Goal: Task Accomplishment & Management: Use online tool/utility

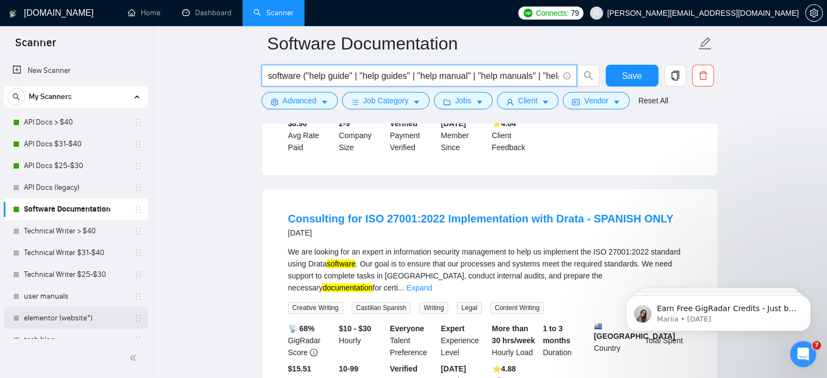
scroll to position [99, 0]
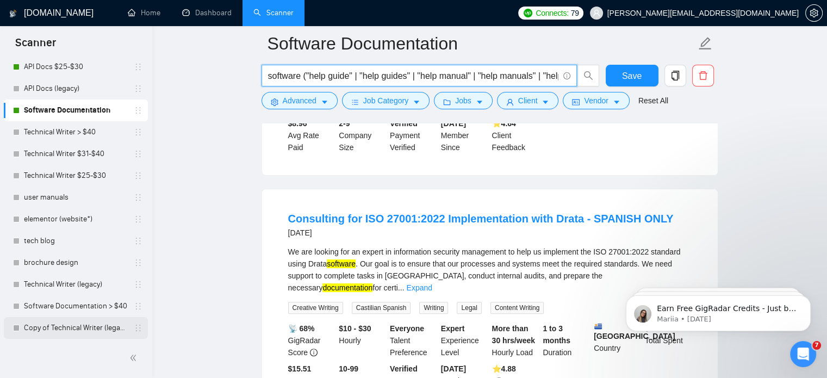
click at [29, 324] on link "Copy of Technical Writer (legacy)" at bounding box center [75, 328] width 103 height 22
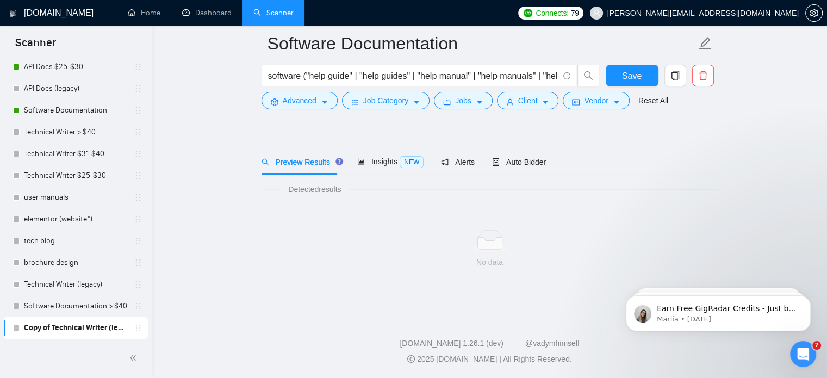
scroll to position [19, 0]
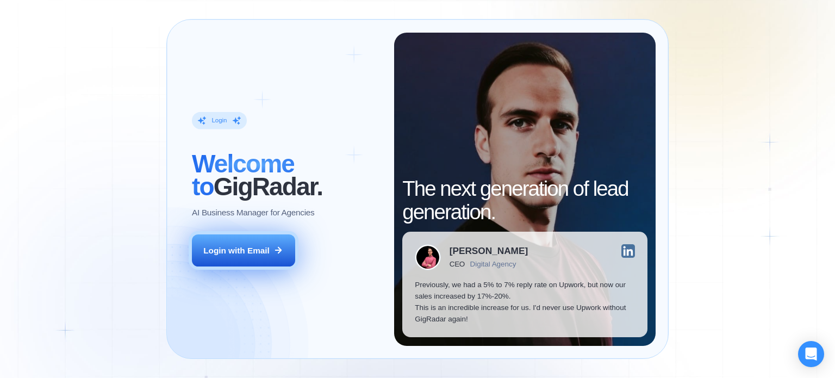
click at [253, 249] on div "Login with Email" at bounding box center [236, 250] width 66 height 11
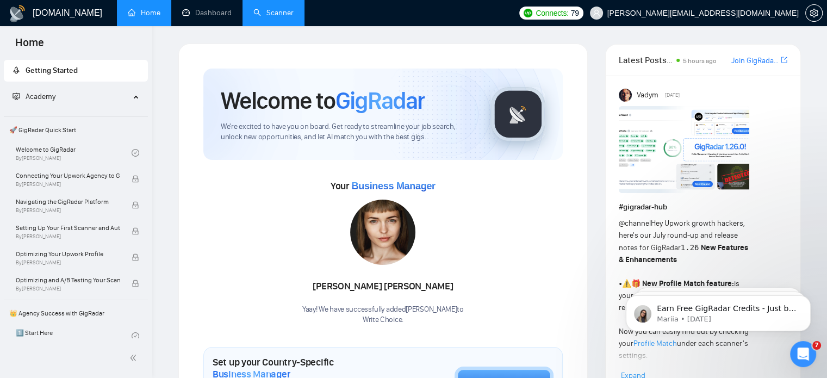
click at [294, 14] on link "Scanner" at bounding box center [273, 12] width 40 height 9
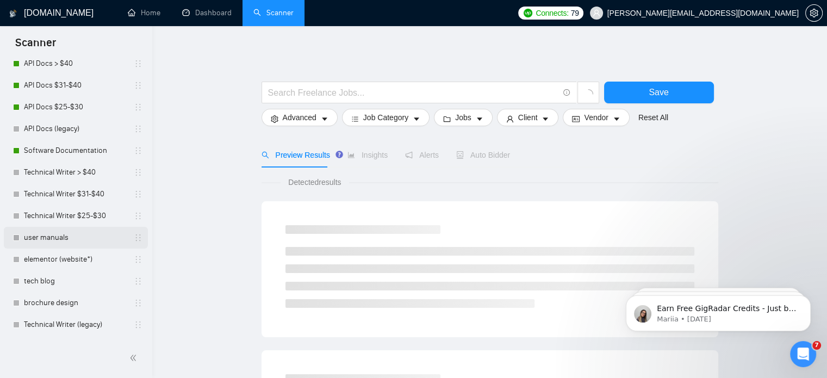
scroll to position [99, 0]
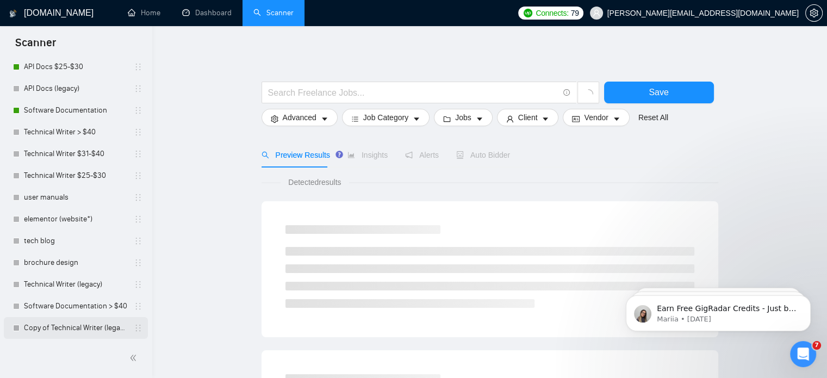
click at [75, 323] on link "Copy of Technical Writer (legacy)" at bounding box center [75, 328] width 103 height 22
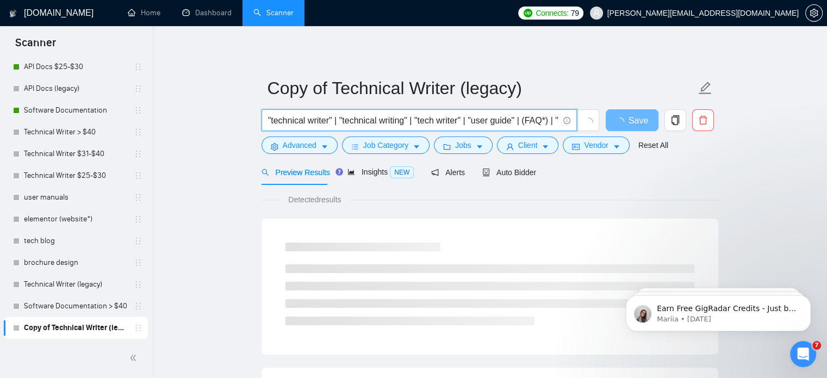
click at [270, 116] on input ""technical writer" | "technical writing" | "tech writer" | "user guide" | (FAQ*…" at bounding box center [413, 121] width 290 height 14
click at [331, 119] on input "technical writer" | "technical writing" | "tech writer" | "user guide" | (FAQ*)…" at bounding box center [413, 121] width 290 height 14
drag, startPoint x: 331, startPoint y: 119, endPoint x: 590, endPoint y: 134, distance: 259.3
click at [590, 134] on div "technical writer | "technical writing" | "tech writer" | "user guide" | (FAQ*) …" at bounding box center [430, 122] width 343 height 27
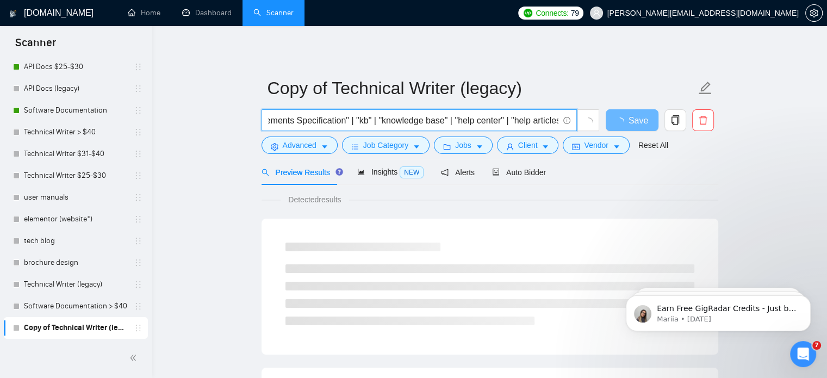
click at [435, 127] on input "technical writer | "technical writing" | "tech writer" | "user guide" | (FAQ*) …" at bounding box center [413, 121] width 290 height 14
drag, startPoint x: 447, startPoint y: 122, endPoint x: 330, endPoint y: 119, distance: 117.0
click at [330, 119] on input "technical writer | "technical writing" | "tech writer" | "user guide" | (FAQ*) …" at bounding box center [413, 121] width 290 height 14
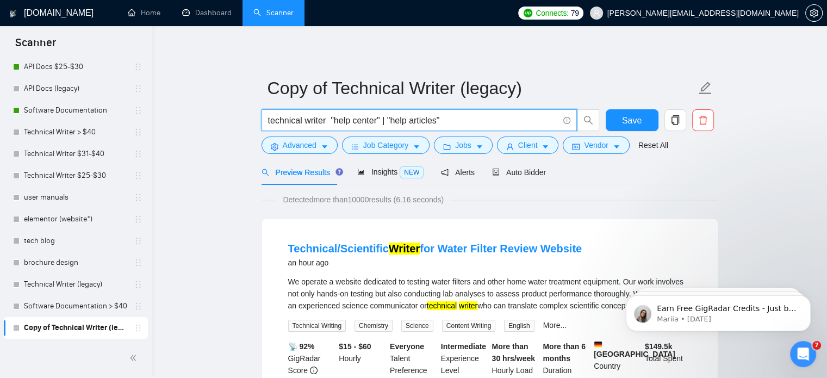
click at [517, 117] on input "technical writer "help center" | "help articles"" at bounding box center [413, 121] width 290 height 14
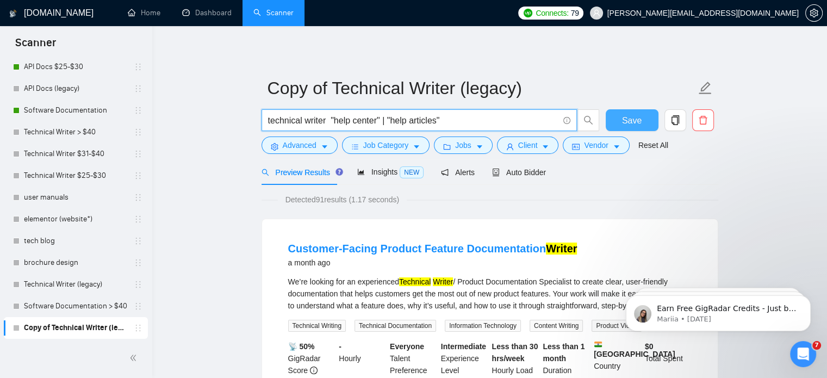
type input "technical writer "help center" | "help articles""
click at [609, 115] on button "Save" at bounding box center [632, 120] width 53 height 22
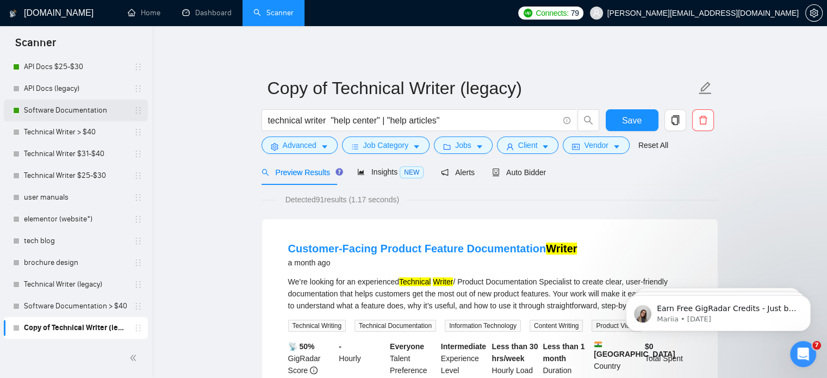
click at [103, 107] on link "Software Documentation" at bounding box center [75, 111] width 103 height 22
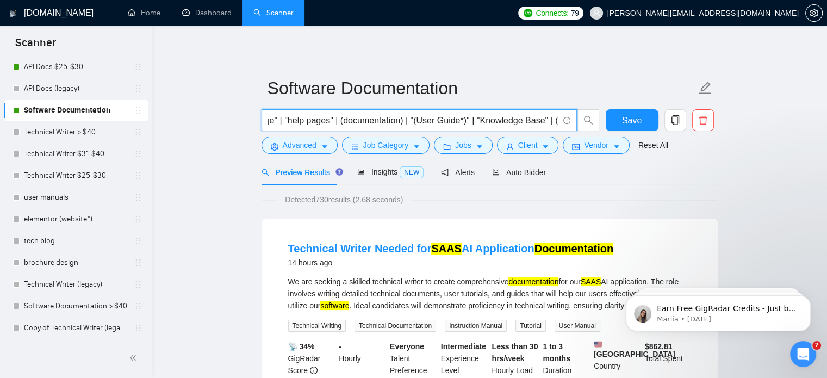
scroll to position [0, 144]
drag, startPoint x: 309, startPoint y: 120, endPoint x: 501, endPoint y: 129, distance: 192.2
click at [501, 129] on span "software ("help guide" | "help guides" | "help manual" | "help manuals" | "help…" at bounding box center [419, 120] width 315 height 22
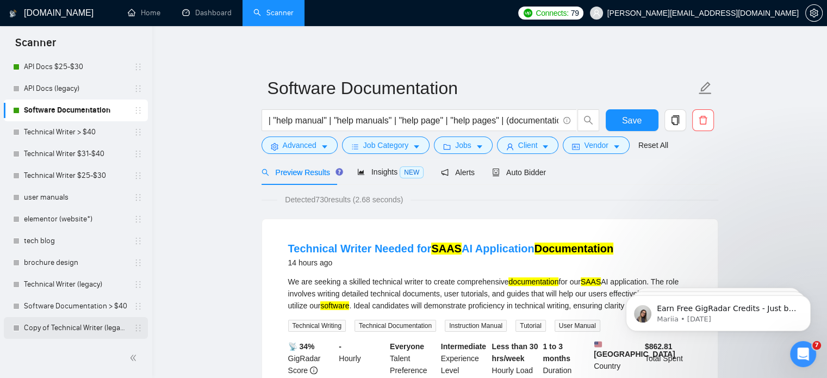
scroll to position [0, 0]
click at [62, 329] on link "Copy of Technical Writer (legacy)" at bounding box center [75, 328] width 103 height 22
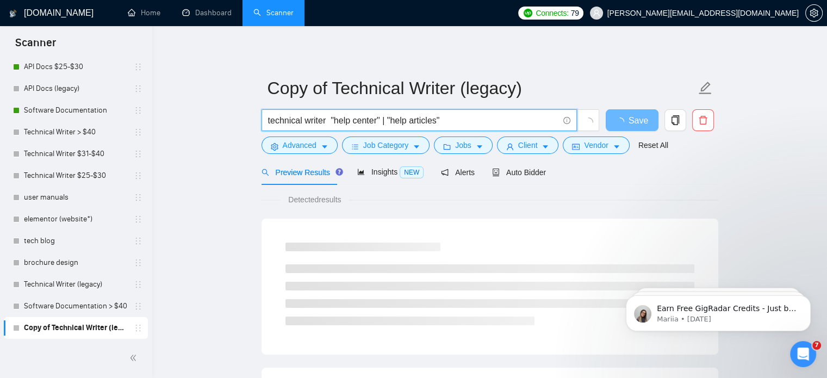
click at [454, 117] on input "technical writer "help center" | "help articles"" at bounding box center [413, 121] width 290 height 14
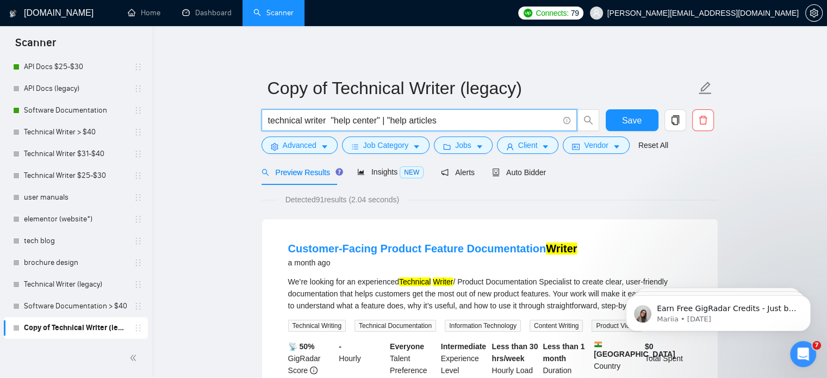
paste input "help guide" | "help guides" | "help manual" | "help manuals" | "help page" | "h…"
click at [372, 120] on input "technical writer "help center" | "help articles help guide" | "help guides" | "…" at bounding box center [413, 121] width 290 height 14
type input "technical writer "help center" | "help articles help guide" | "help guides" | "…"
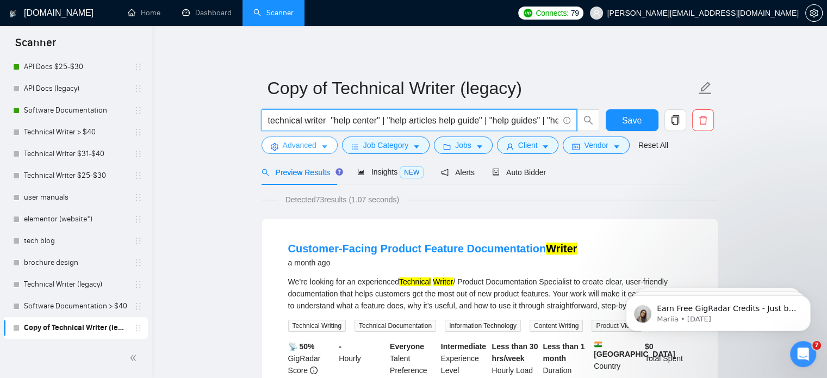
click at [314, 153] on button "Advanced" at bounding box center [300, 145] width 76 height 17
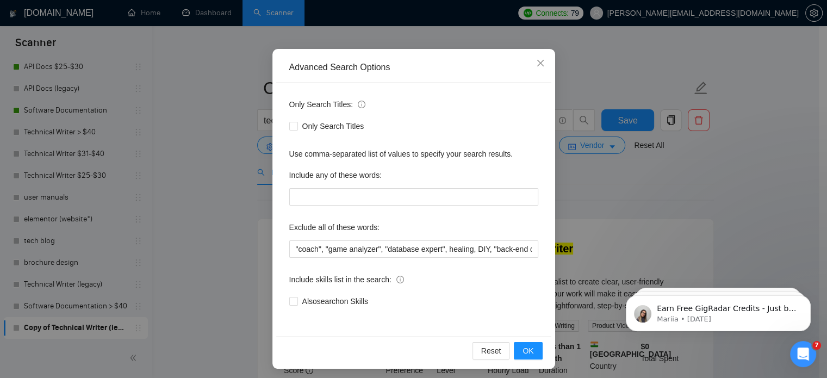
scroll to position [74, 0]
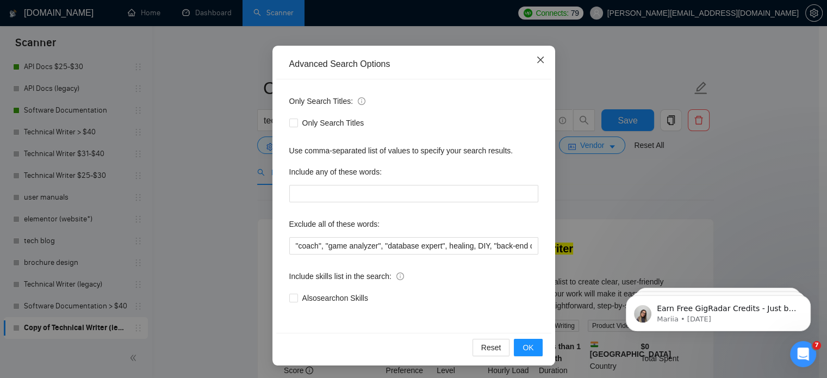
click at [529, 58] on span "Close" at bounding box center [540, 60] width 29 height 29
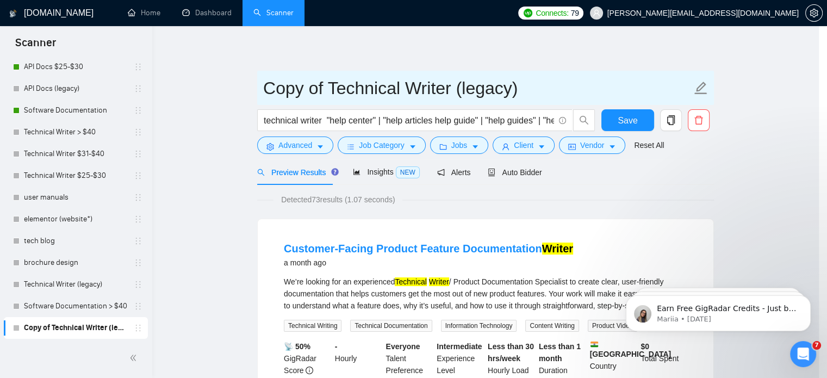
scroll to position [20, 0]
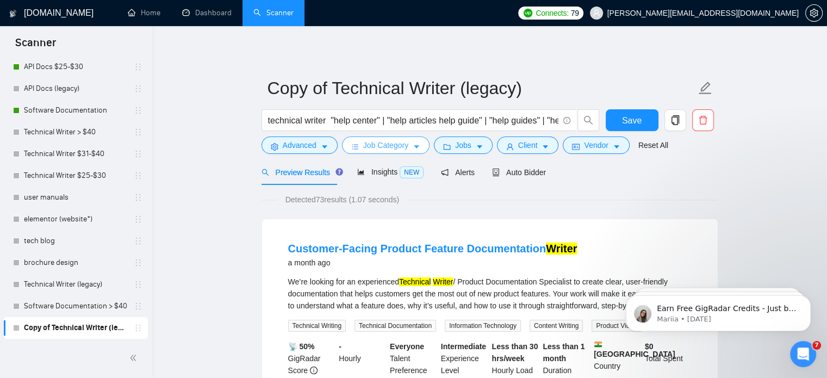
click at [409, 147] on button "Job Category" at bounding box center [386, 145] width 88 height 17
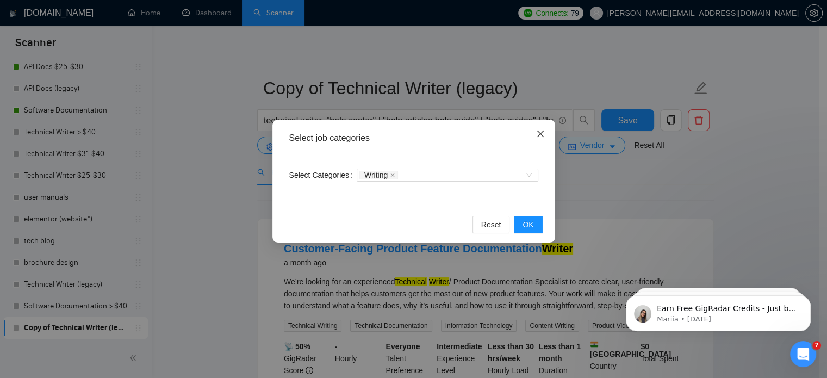
click at [533, 133] on span "Close" at bounding box center [540, 134] width 29 height 29
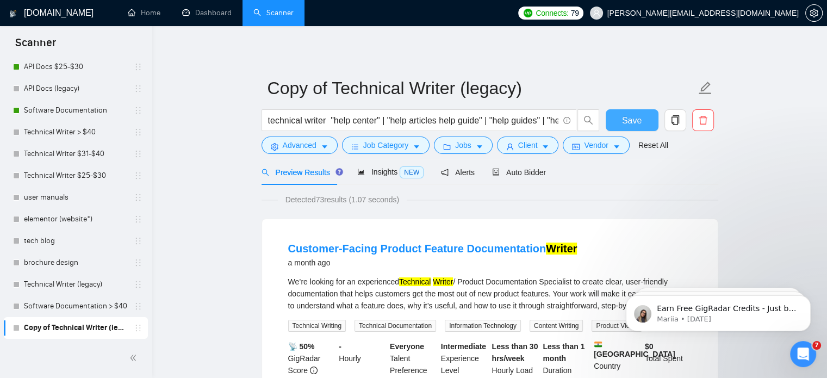
click at [630, 113] on button "Save" at bounding box center [632, 120] width 53 height 22
click at [51, 168] on link "Technical Writer $25-$30" at bounding box center [75, 176] width 103 height 22
click at [73, 179] on link "Technical Writer $25-$30" at bounding box center [75, 176] width 103 height 22
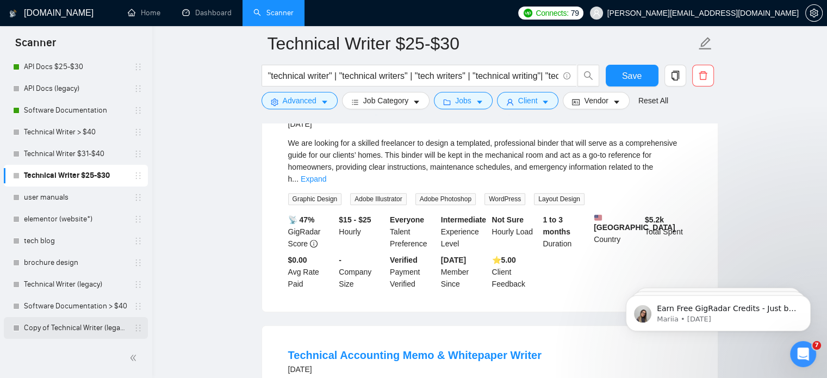
click at [78, 319] on link "Copy of Technical Writer (legacy)" at bounding box center [75, 328] width 103 height 22
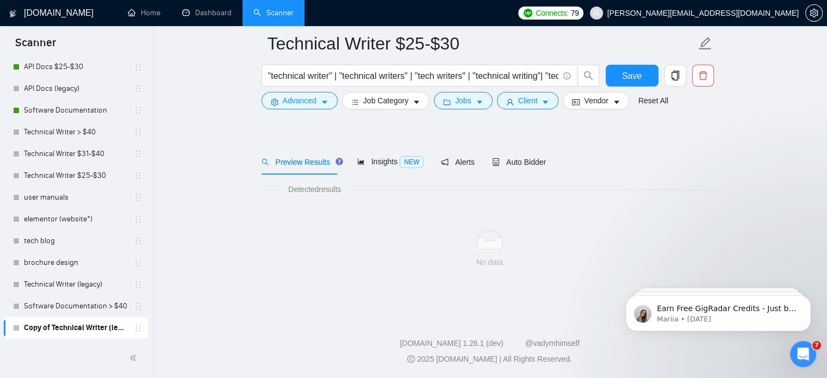
scroll to position [19, 0]
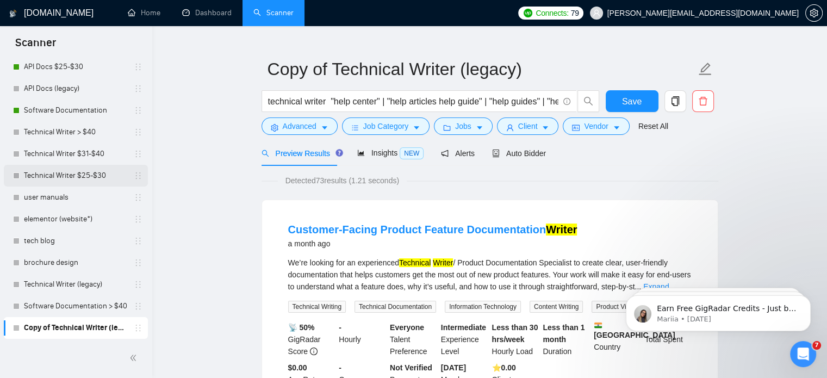
click at [83, 176] on link "Technical Writer $25-$30" at bounding box center [75, 176] width 103 height 22
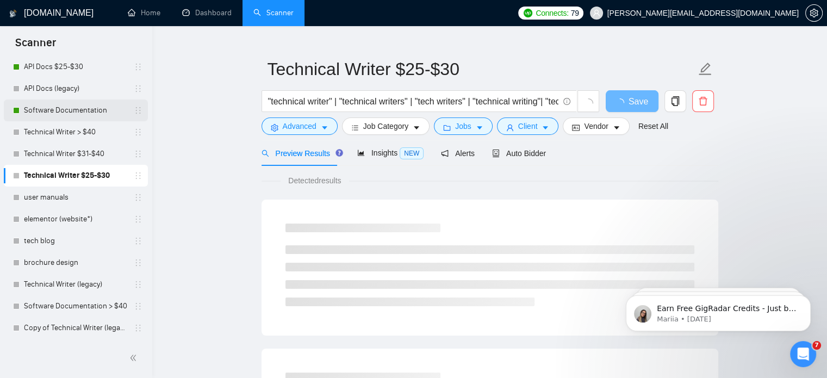
click at [83, 110] on link "Software Documentation" at bounding box center [75, 111] width 103 height 22
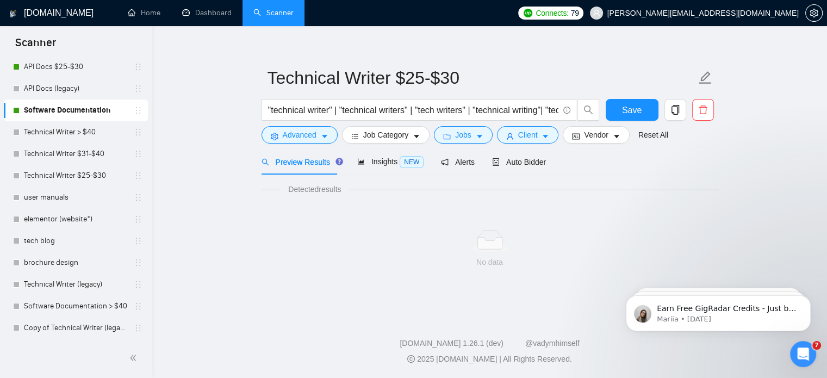
scroll to position [19, 0]
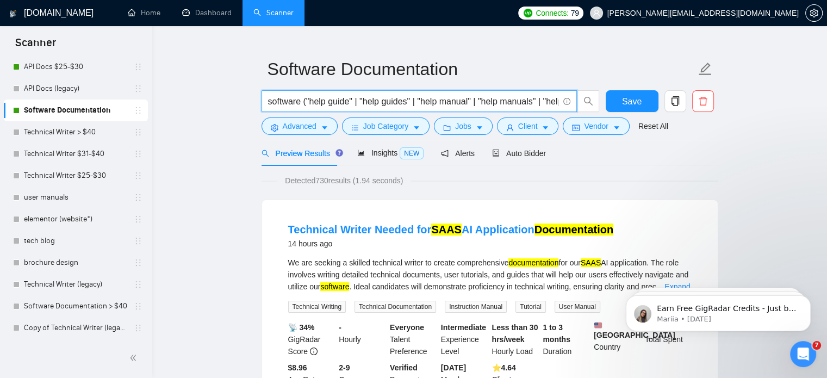
click at [358, 103] on input "software ("help guide" | "help guides" | "help manual" | "help manuals" | "help…" at bounding box center [413, 102] width 290 height 14
drag, startPoint x: 288, startPoint y: 103, endPoint x: 350, endPoint y: 103, distance: 62.5
click at [350, 103] on input "software ("help guide" | "help guides" | "help manual" | "help manuals" | "help…" at bounding box center [413, 102] width 290 height 14
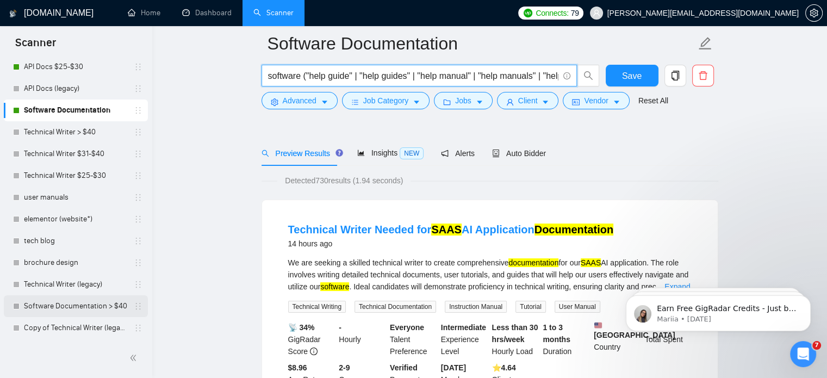
scroll to position [291, 0]
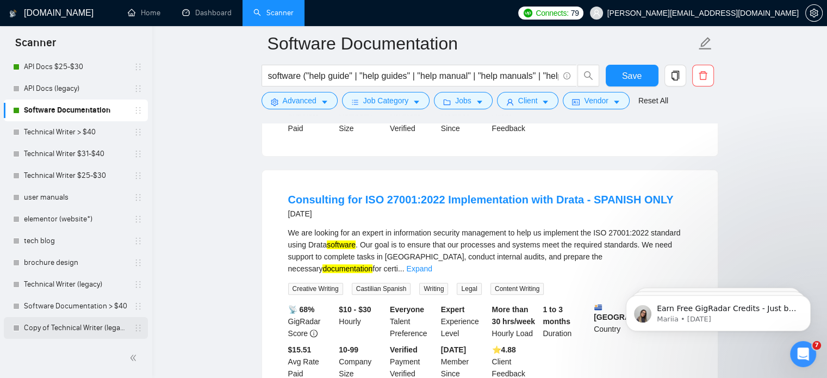
click at [58, 327] on link "Copy of Technical Writer (legacy)" at bounding box center [75, 328] width 103 height 22
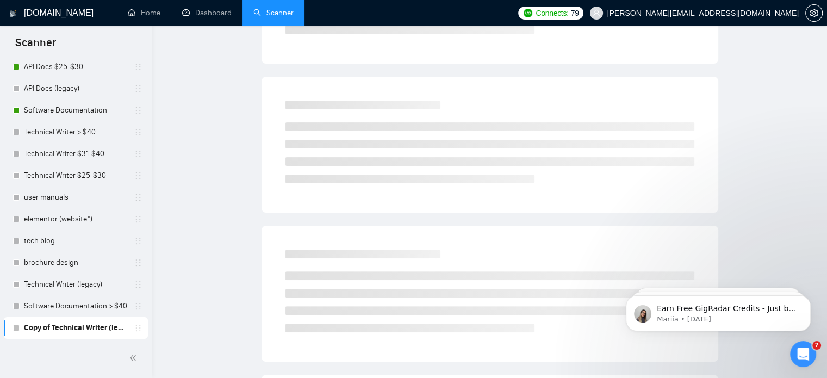
scroll to position [19, 0]
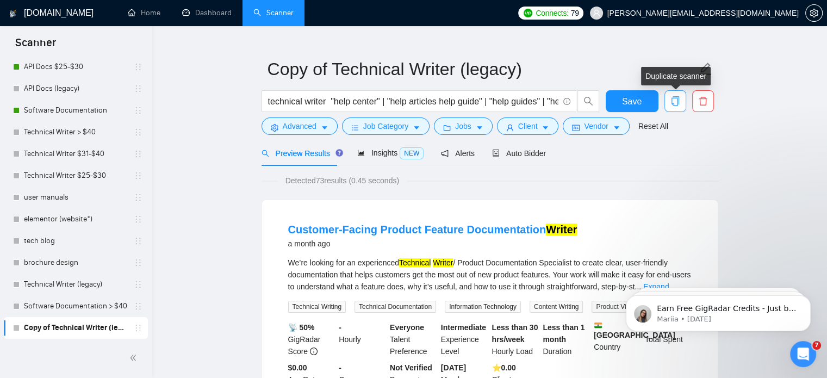
click at [671, 102] on icon "copy" at bounding box center [676, 101] width 10 height 10
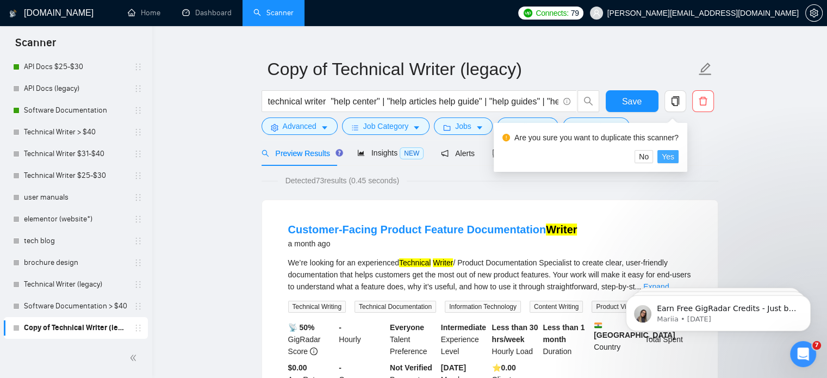
click at [669, 152] on span "Yes" at bounding box center [668, 157] width 13 height 12
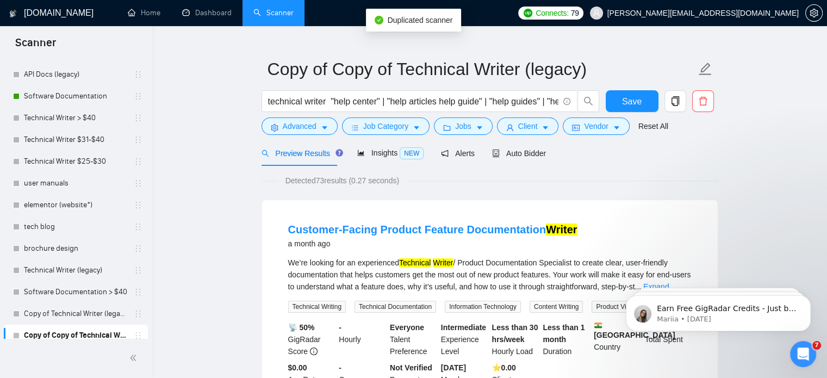
scroll to position [121, 0]
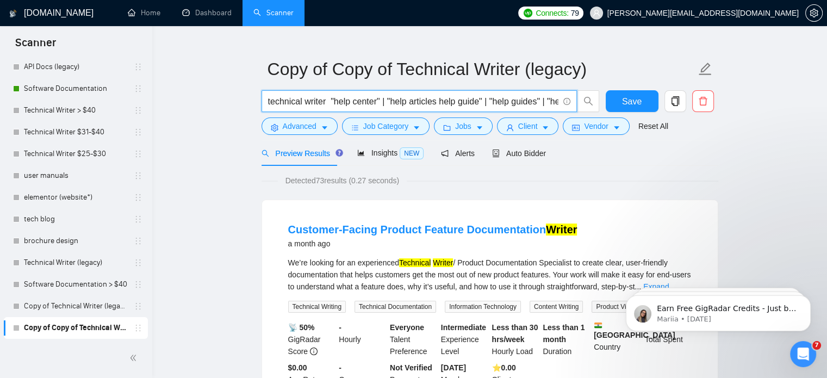
click at [269, 98] on input "technical writer "help center" | "help articles help guide" | "help guides" | "…" at bounding box center [413, 102] width 290 height 14
drag, startPoint x: 336, startPoint y: 103, endPoint x: 596, endPoint y: 113, distance: 260.7
click at [596, 113] on div "technical writer "help center" | "help articles help guide" | "help guides" | "…" at bounding box center [430, 103] width 343 height 27
paste input "Knowledge Base"
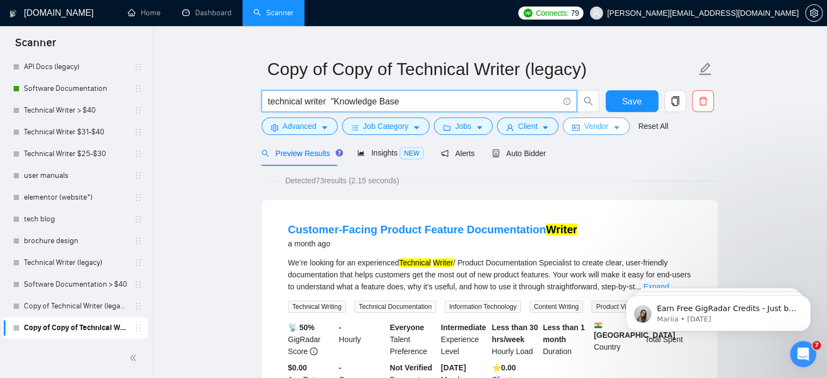
scroll to position [0, 0]
click at [333, 106] on input "technical writer "Knowledge Base" at bounding box center [413, 102] width 290 height 14
click at [498, 106] on input "technical writer Knowledge Base" at bounding box center [413, 102] width 290 height 14
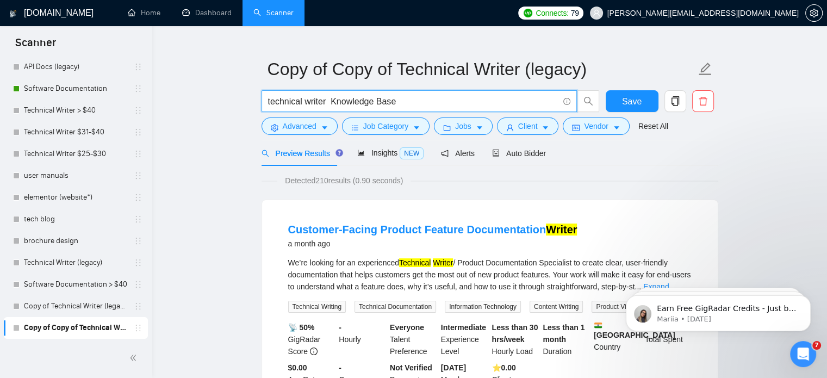
paste input "knowledge base writer"
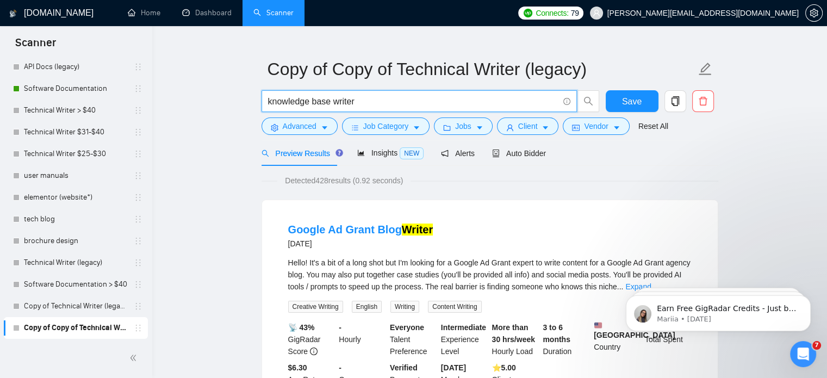
type input "knowledge base writer"
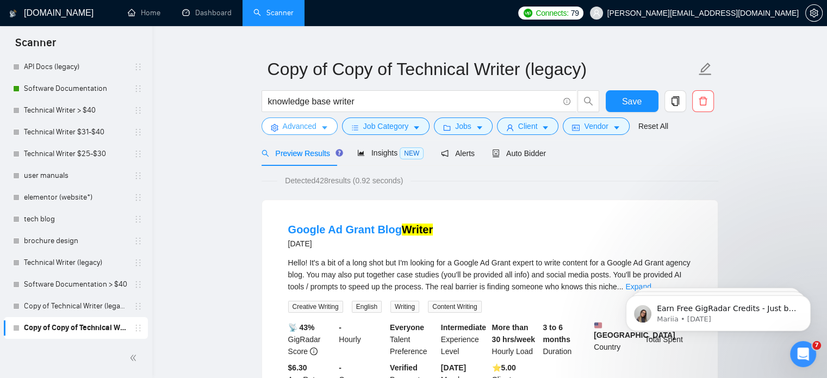
click at [315, 129] on button "Advanced" at bounding box center [300, 125] width 76 height 17
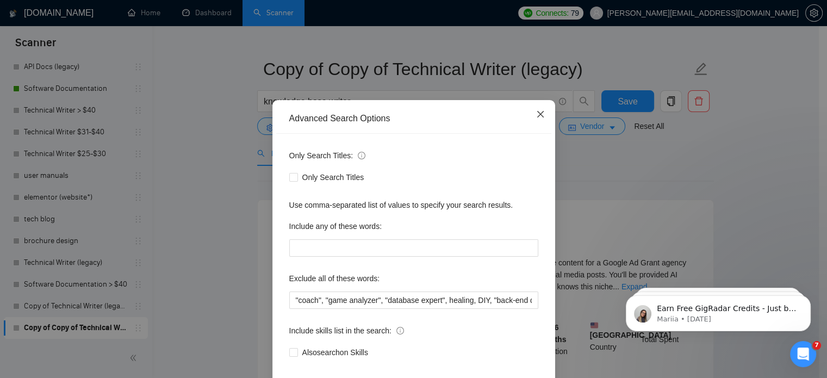
click at [540, 119] on icon "close" at bounding box center [540, 114] width 9 height 9
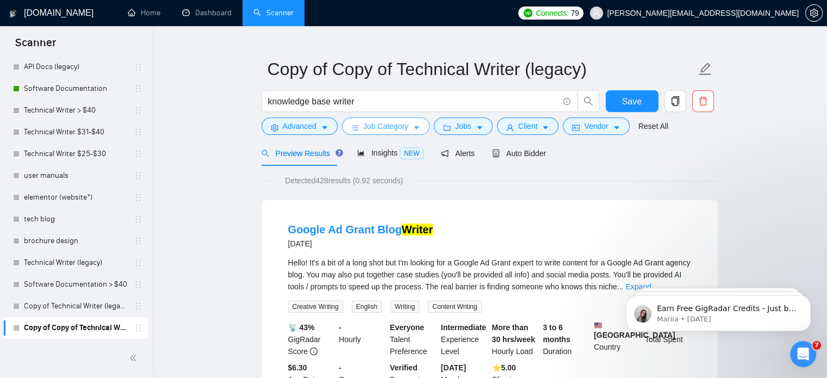
click at [403, 128] on span "Job Category" at bounding box center [385, 126] width 45 height 12
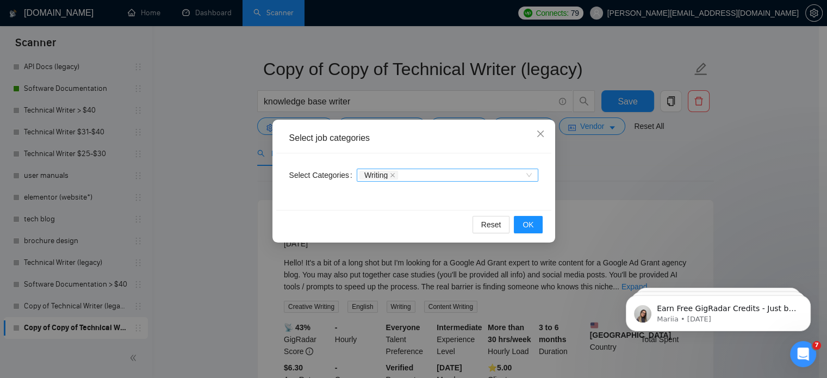
click at [429, 170] on div "Writing" at bounding box center [441, 175] width 165 height 11
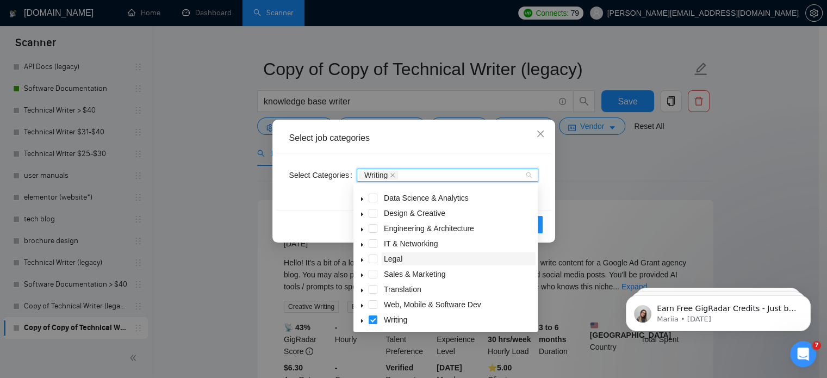
scroll to position [44, 0]
click at [361, 318] on icon "caret-down" at bounding box center [361, 319] width 5 height 5
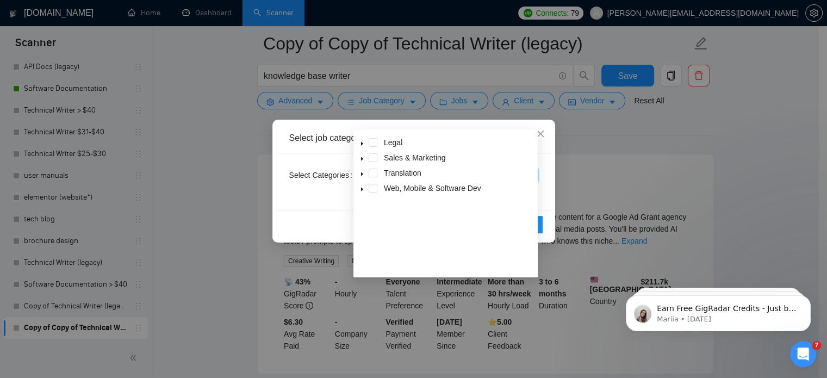
scroll to position [0, 0]
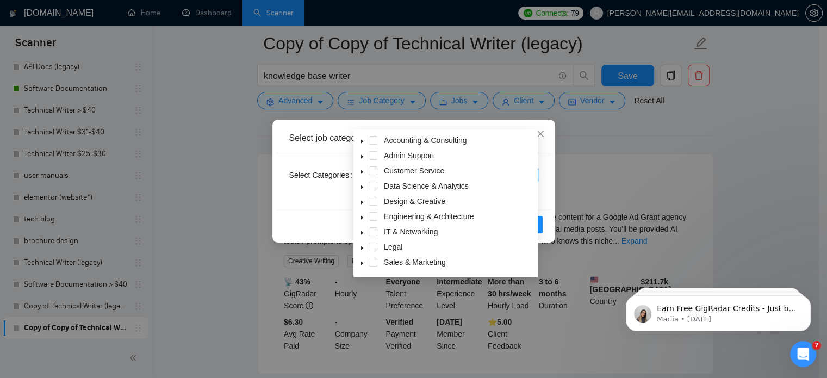
click at [360, 230] on span "caret-down" at bounding box center [361, 232] width 5 height 5
click at [305, 183] on label "Select Categories" at bounding box center [322, 174] width 67 height 17
click at [400, 179] on input "Select Categories" at bounding box center [401, 175] width 2 height 9
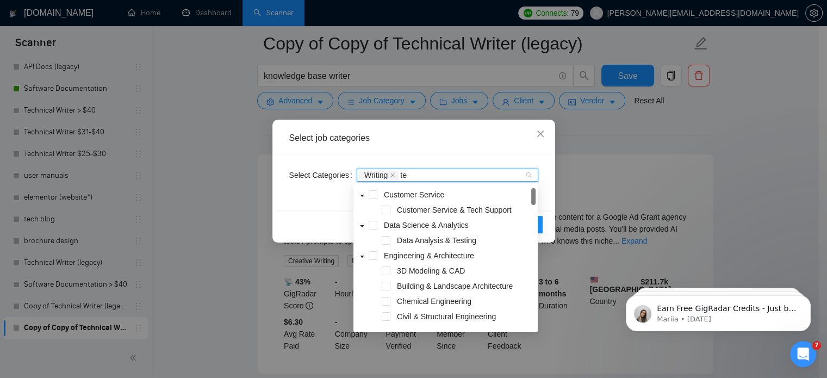
type input "t"
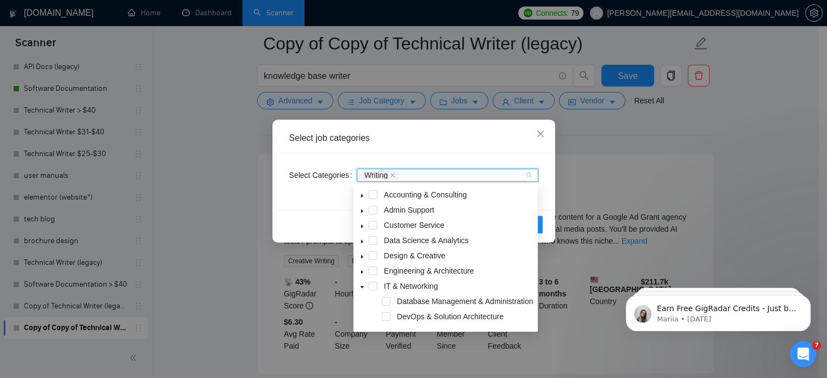
click at [390, 142] on div "Select job categories" at bounding box center [413, 138] width 249 height 12
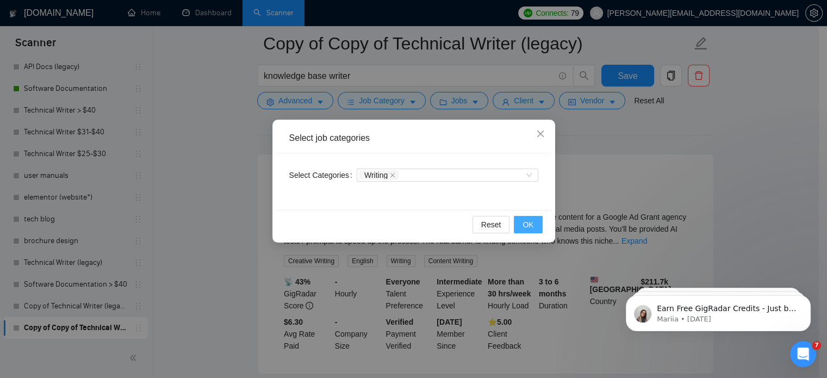
click at [520, 222] on button "OK" at bounding box center [528, 224] width 28 height 17
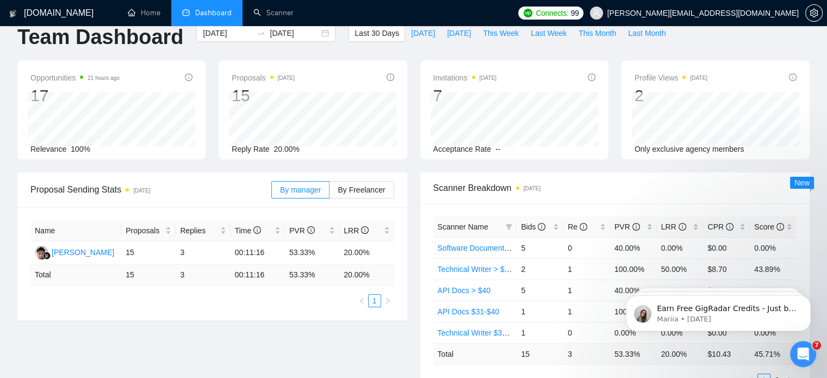
scroll to position [19, 0]
